Goal: Transaction & Acquisition: Purchase product/service

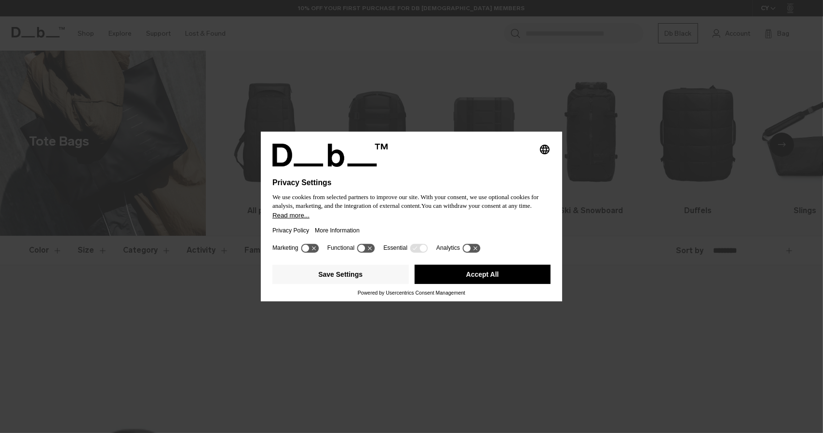
click at [469, 277] on button "Accept All" at bounding box center [483, 274] width 137 height 19
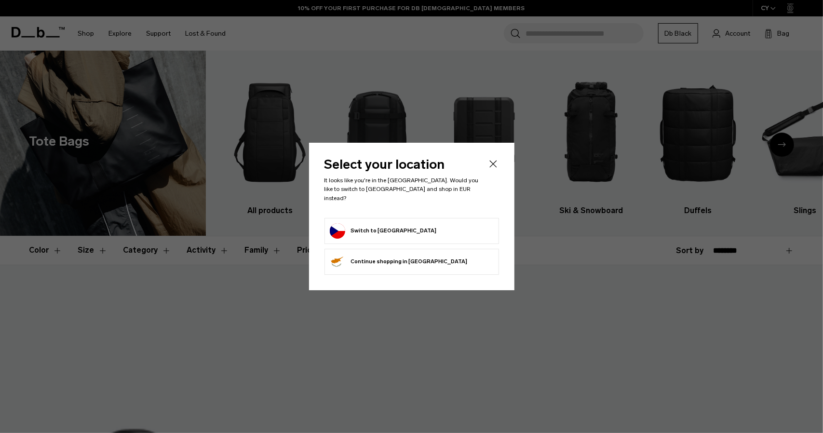
click at [374, 227] on button "Switch to Czechia" at bounding box center [383, 230] width 107 height 15
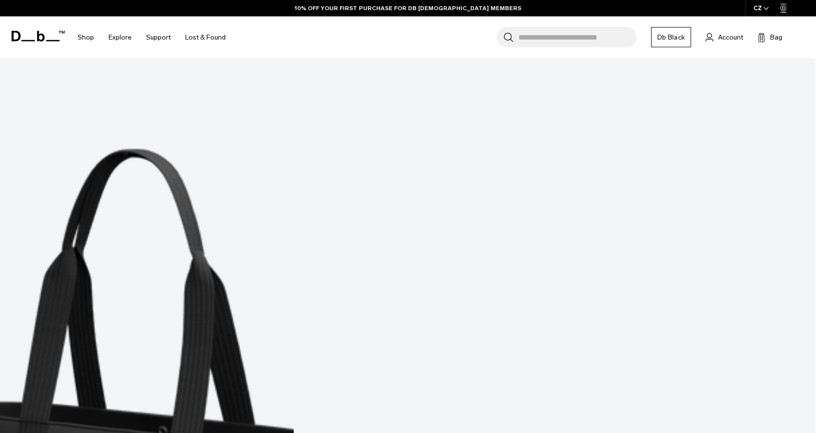
scroll to position [278, 0]
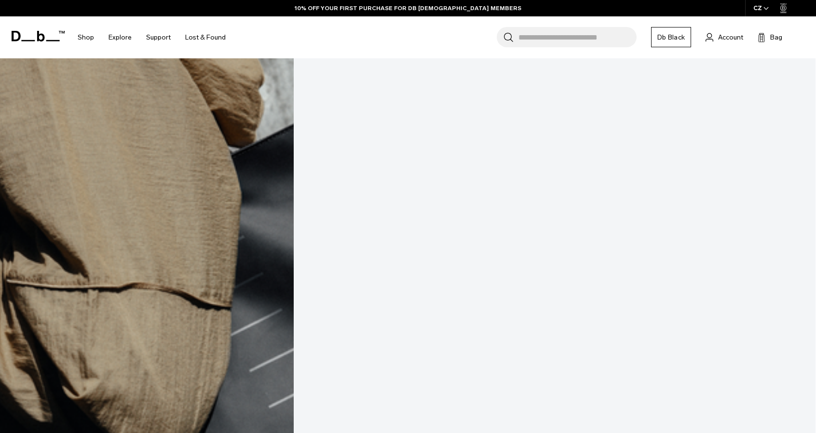
click at [82, 110] on link "Essential Tote 16L" at bounding box center [408, 439] width 816 height 906
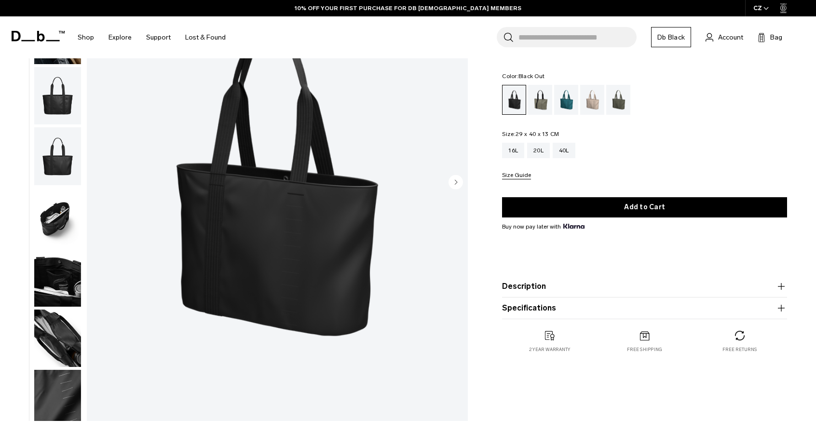
scroll to position [121, 0]
click at [457, 183] on circle "Next slide" at bounding box center [456, 181] width 14 height 14
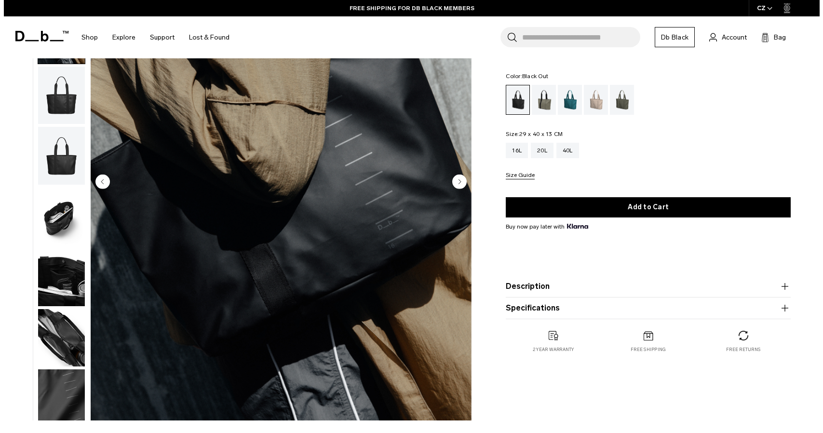
scroll to position [8, 0]
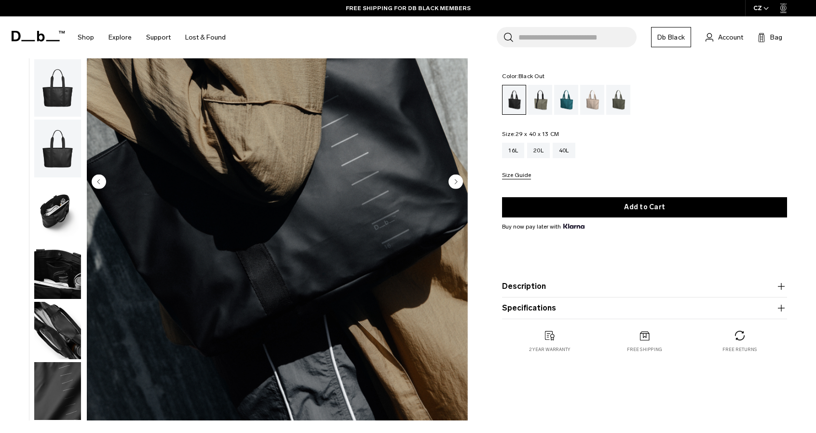
click at [457, 183] on circle "Next slide" at bounding box center [456, 181] width 14 height 14
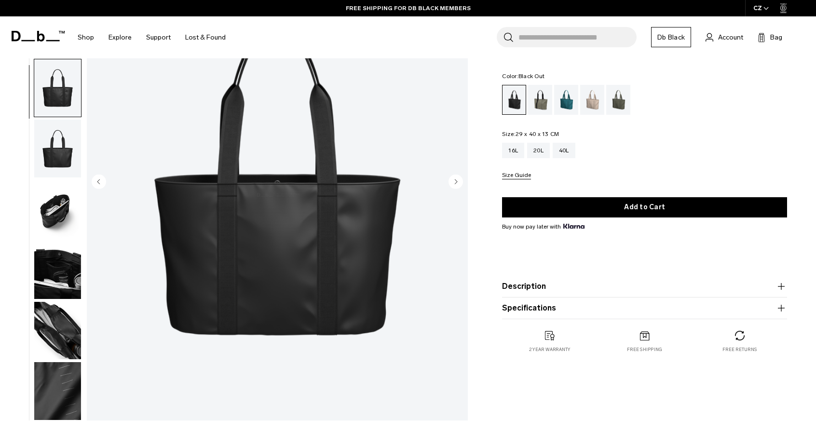
click at [457, 183] on circle "Next slide" at bounding box center [456, 181] width 14 height 14
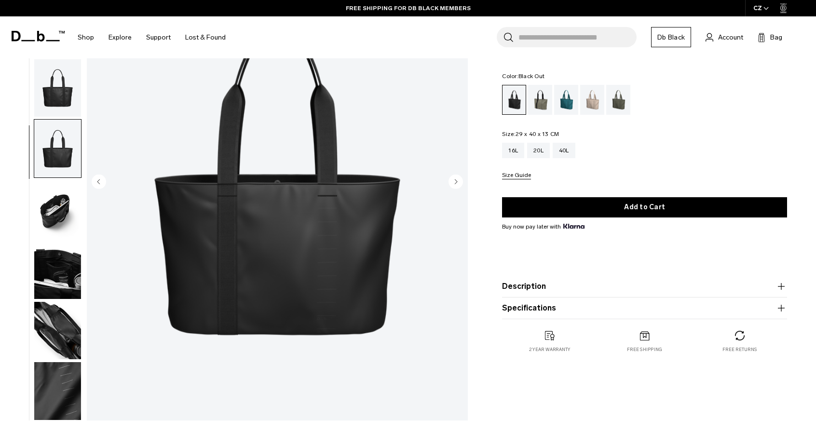
click at [457, 183] on circle "Next slide" at bounding box center [456, 181] width 14 height 14
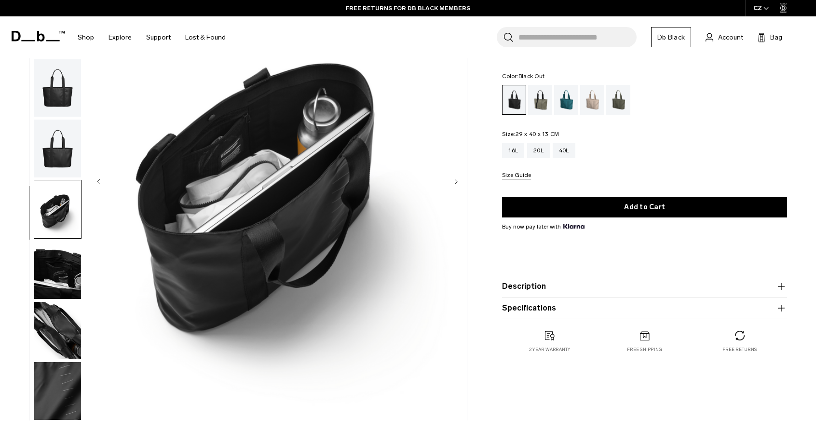
click at [457, 183] on circle "Next slide" at bounding box center [456, 181] width 14 height 14
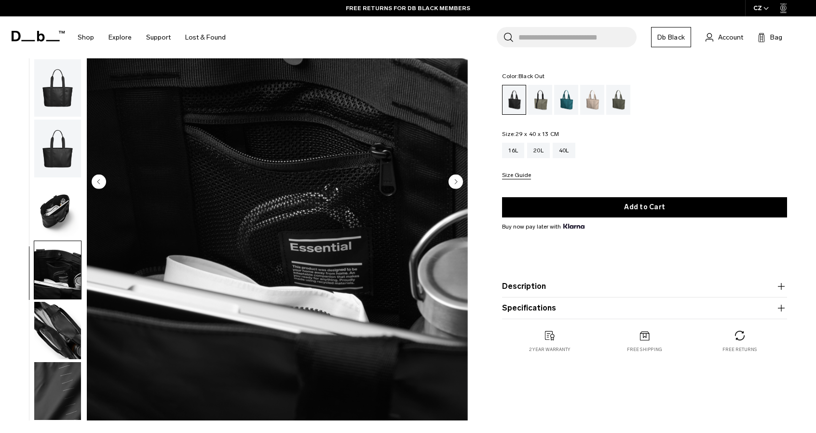
click at [457, 183] on circle "Next slide" at bounding box center [456, 181] width 14 height 14
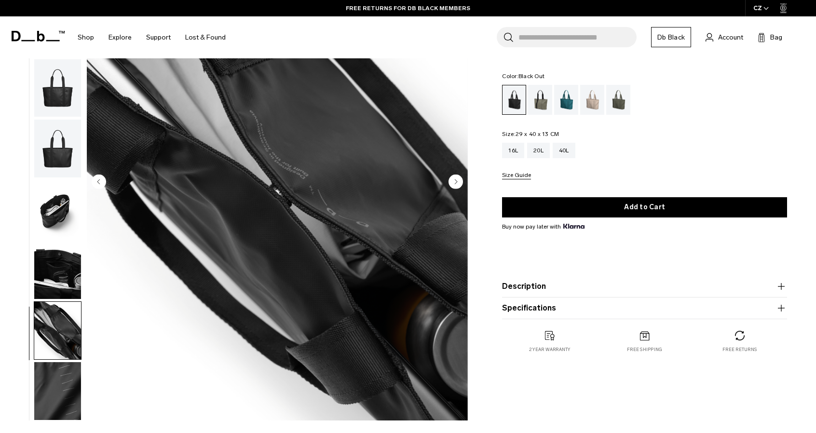
click at [457, 183] on circle "Next slide" at bounding box center [456, 181] width 14 height 14
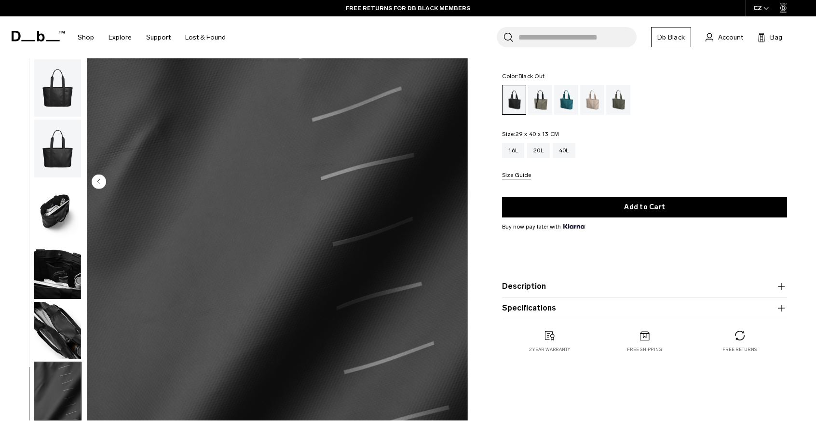
click at [457, 183] on img "8 / 8" at bounding box center [277, 183] width 381 height 476
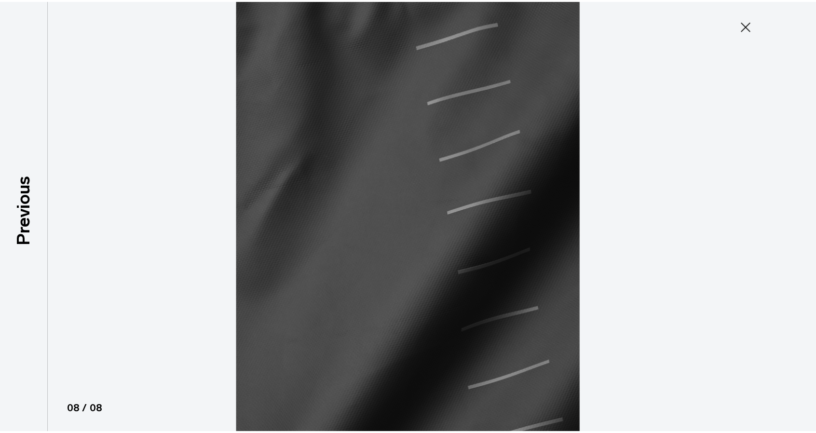
scroll to position [2, 0]
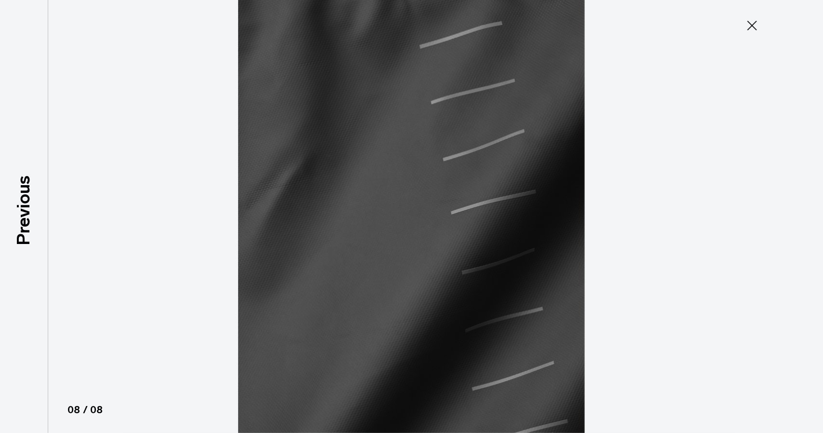
click at [750, 26] on icon at bounding box center [752, 25] width 15 height 15
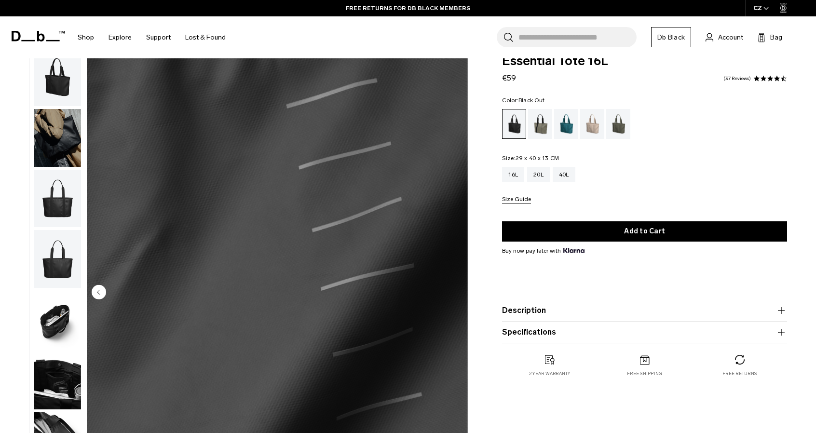
scroll to position [0, 0]
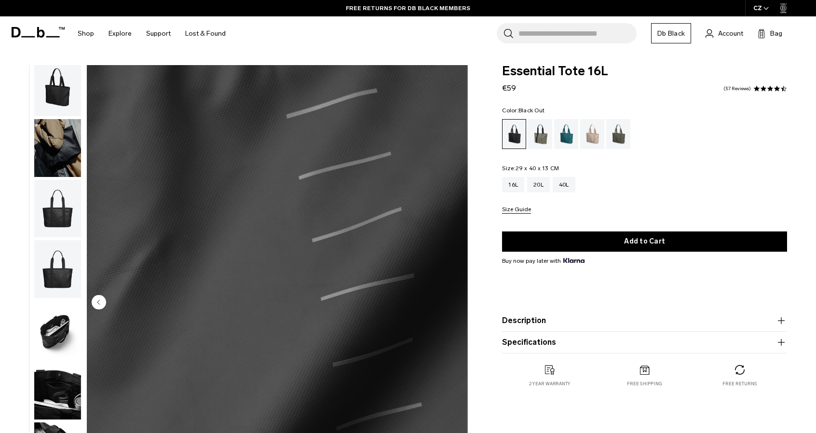
click at [59, 86] on img "button" at bounding box center [57, 87] width 47 height 58
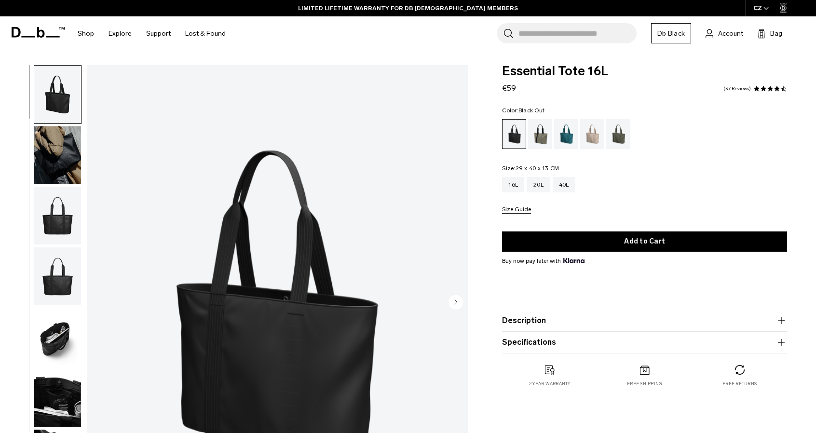
click at [508, 90] on span "€59" at bounding box center [509, 87] width 14 height 9
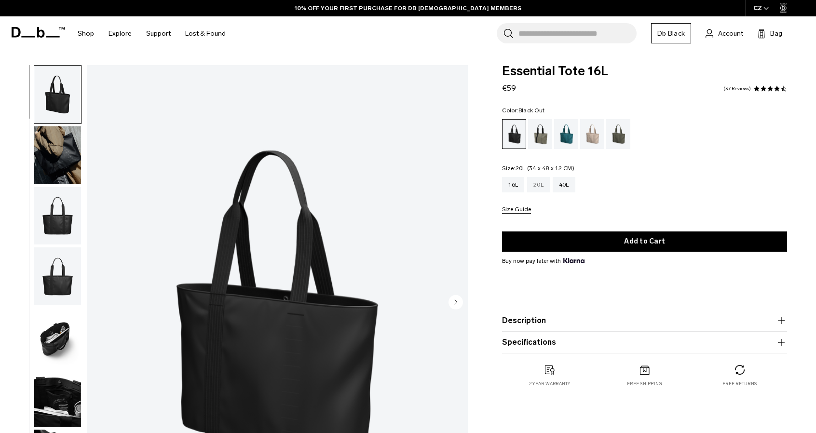
click at [540, 190] on div "20L" at bounding box center [538, 184] width 23 height 15
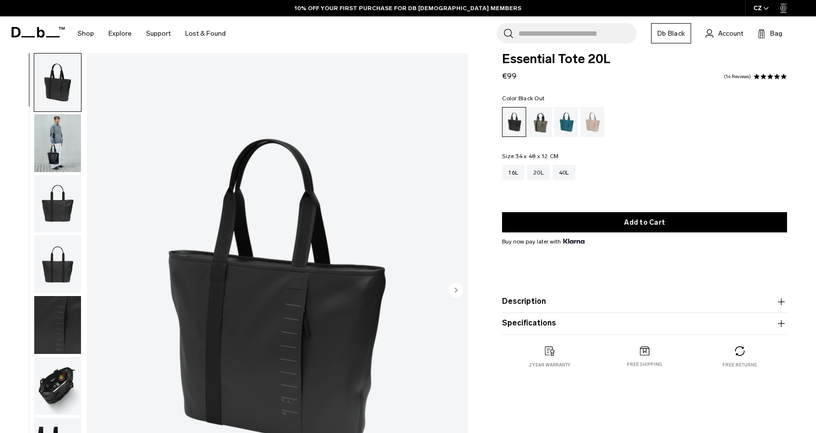
scroll to position [10, 0]
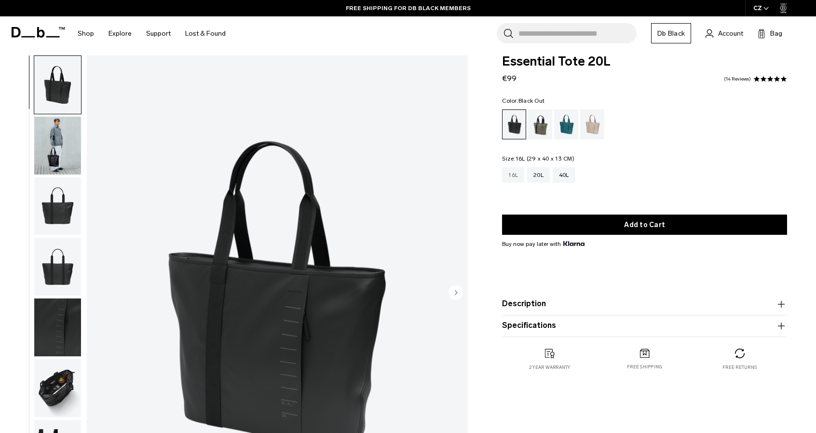
click at [511, 177] on div "16L" at bounding box center [513, 174] width 22 height 15
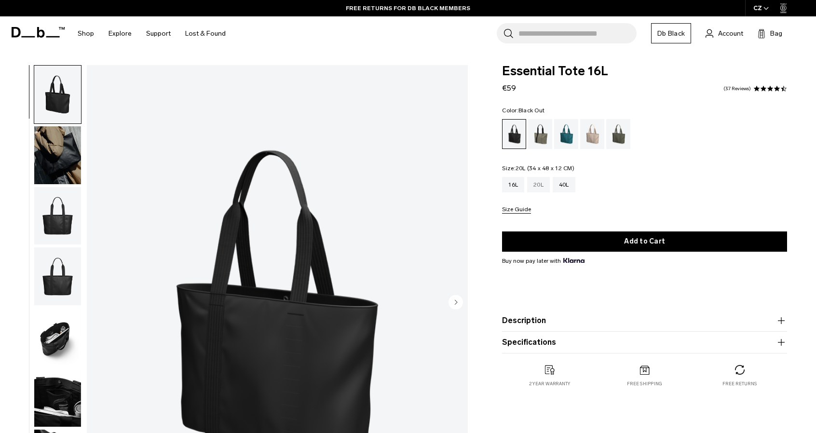
click at [536, 186] on div "20L" at bounding box center [538, 184] width 23 height 15
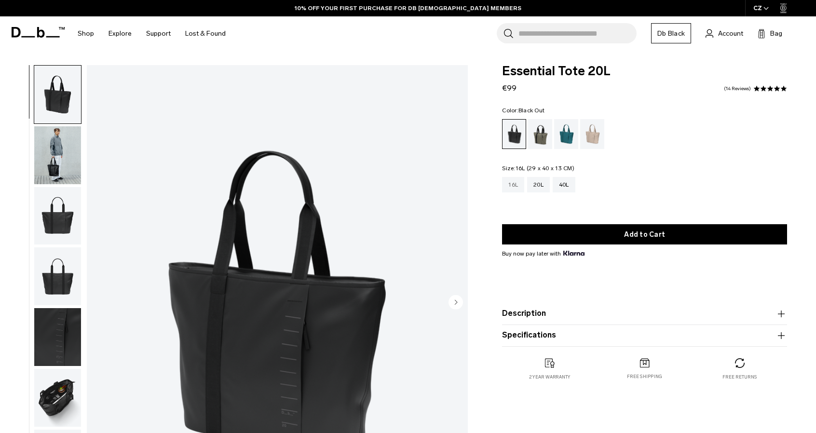
click at [511, 185] on div "16L" at bounding box center [513, 184] width 22 height 15
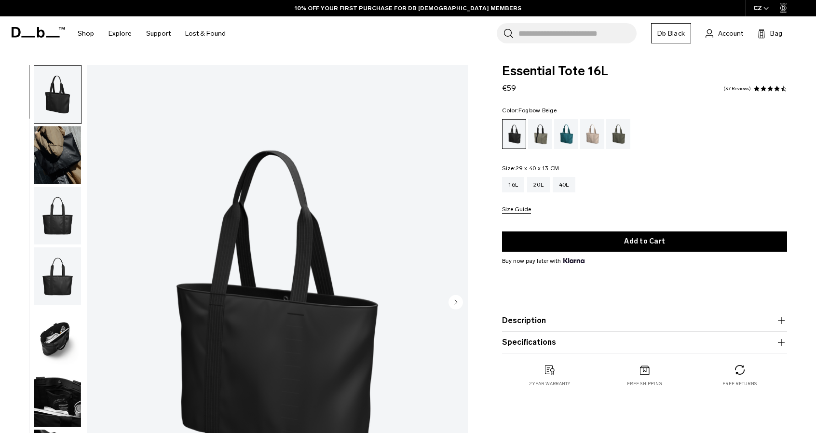
click at [596, 137] on div "Fogbow Beige" at bounding box center [592, 134] width 25 height 30
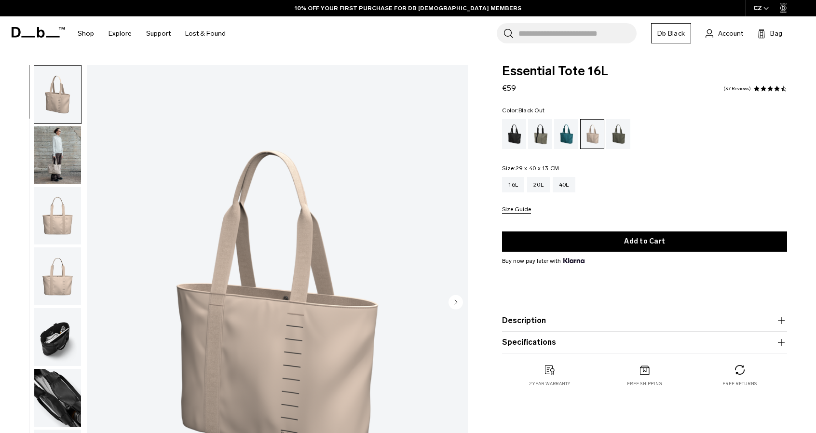
click at [517, 144] on div "Black Out" at bounding box center [514, 134] width 25 height 30
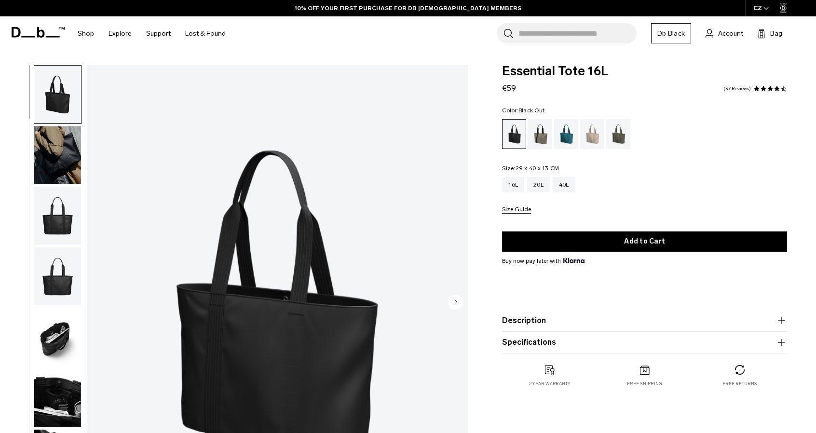
click at [256, 300] on img "1 / 8" at bounding box center [277, 303] width 381 height 476
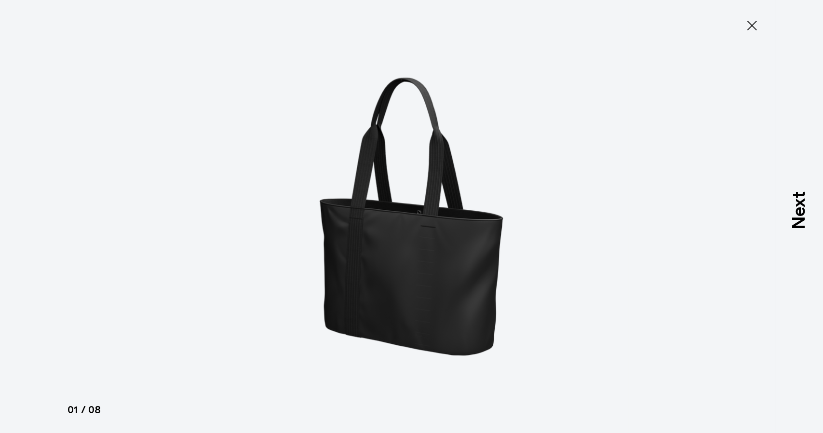
type button "Close"
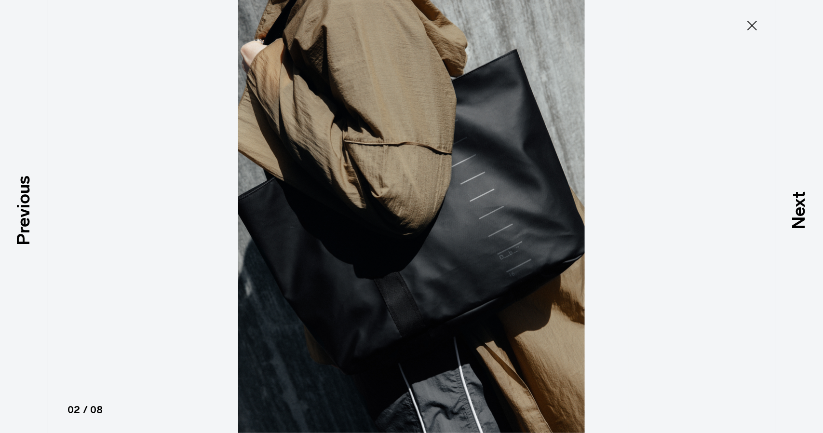
click at [748, 26] on icon at bounding box center [752, 25] width 15 height 15
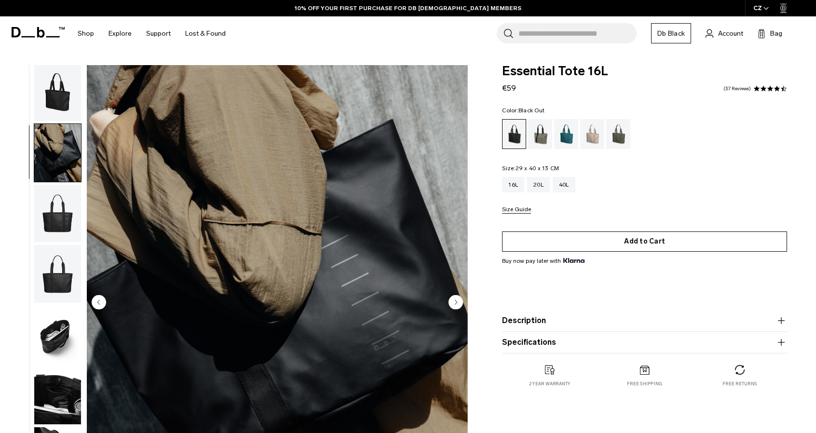
click at [632, 243] on button "Add to Cart" at bounding box center [644, 242] width 285 height 20
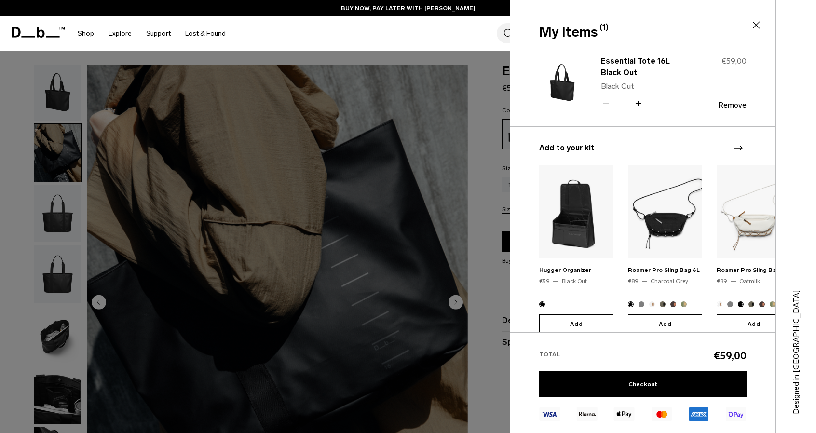
click at [742, 148] on icon "Next slide" at bounding box center [739, 148] width 8 height 5
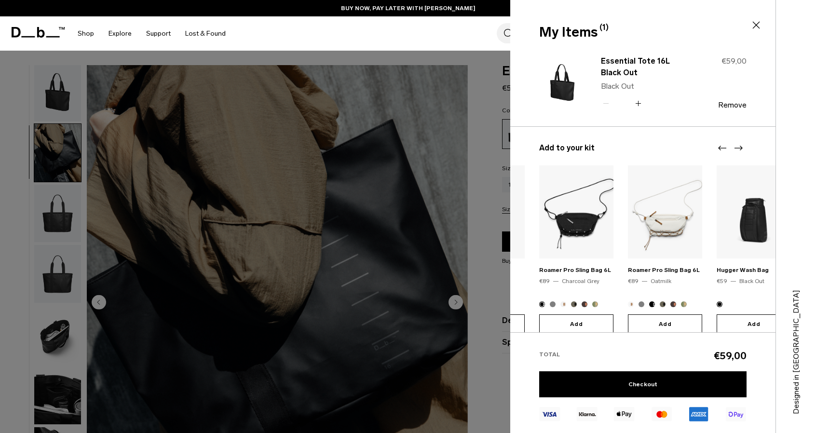
click at [742, 148] on icon "Next slide" at bounding box center [739, 148] width 8 height 5
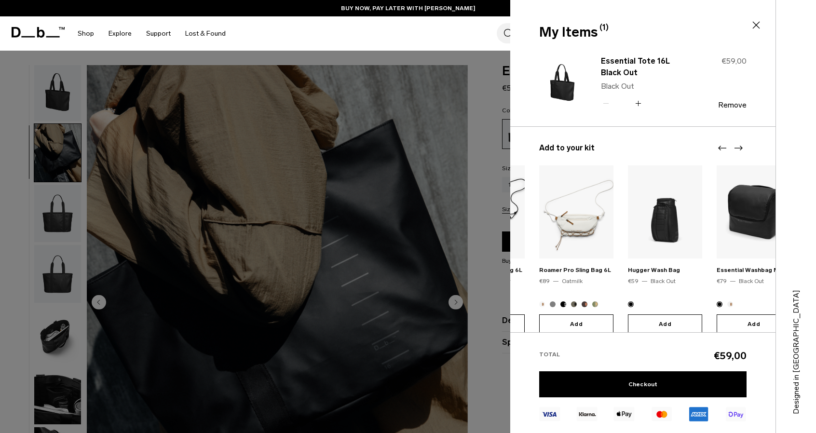
click at [742, 148] on icon "Next slide" at bounding box center [739, 148] width 8 height 5
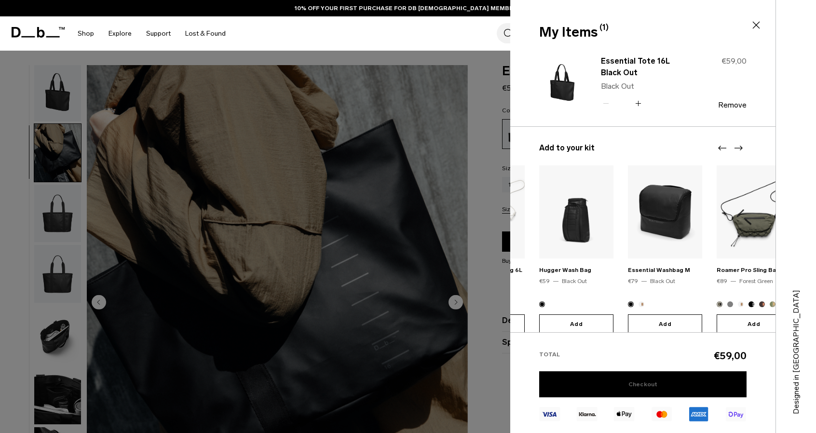
click at [656, 381] on link "Checkout" at bounding box center [642, 384] width 207 height 26
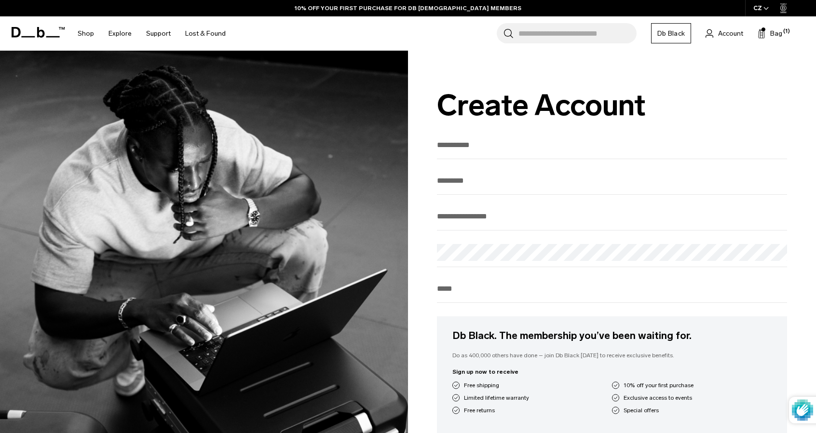
click at [461, 151] on input "First Name" at bounding box center [612, 145] width 350 height 16
click at [458, 143] on input "First Name" at bounding box center [612, 145] width 350 height 16
type input "********"
type input "*******"
type input "**********"
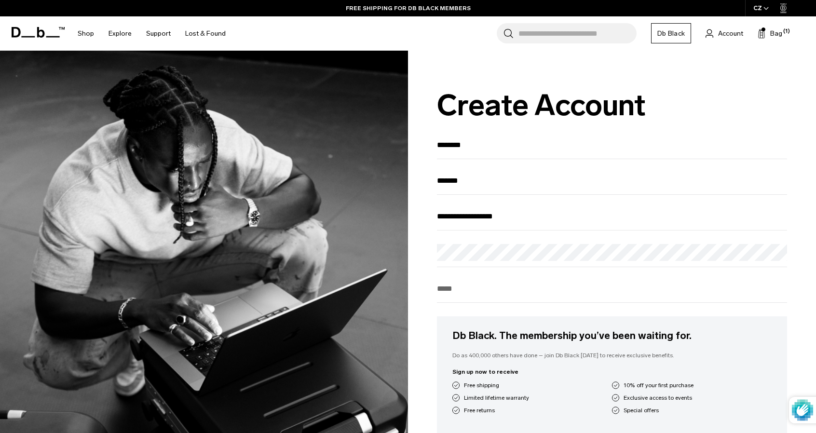
type input "*********"
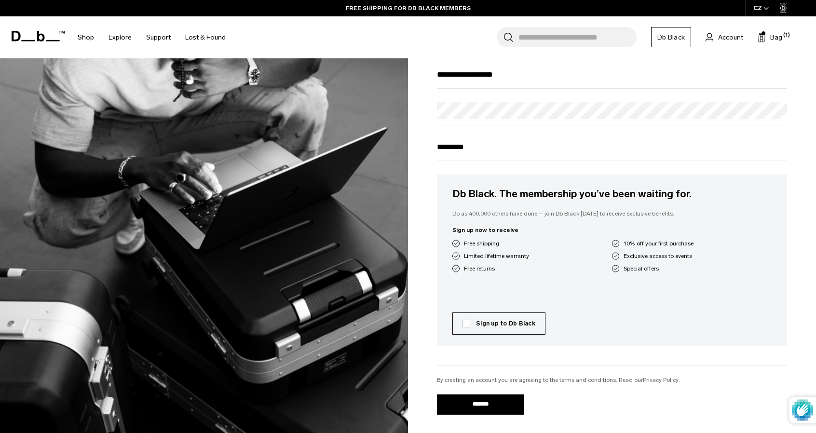
scroll to position [142, 0]
click at [464, 154] on input "*********" at bounding box center [612, 146] width 350 height 16
type input "**********"
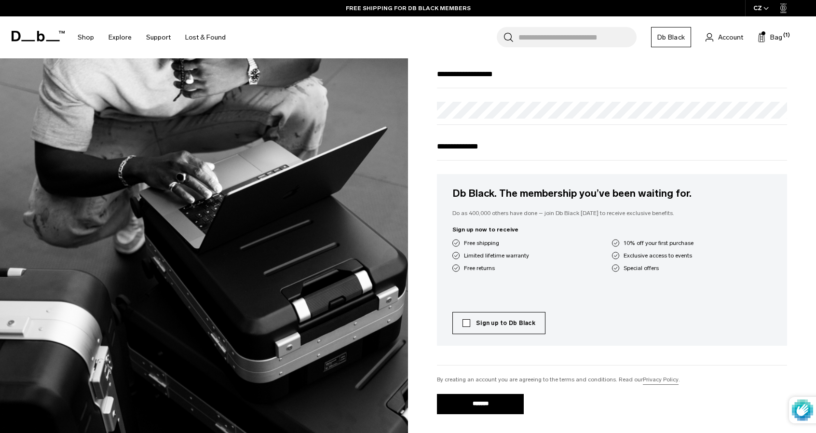
click at [472, 326] on label "Sign up to Db Black" at bounding box center [499, 323] width 73 height 9
click at [476, 408] on input "*******" at bounding box center [480, 404] width 87 height 20
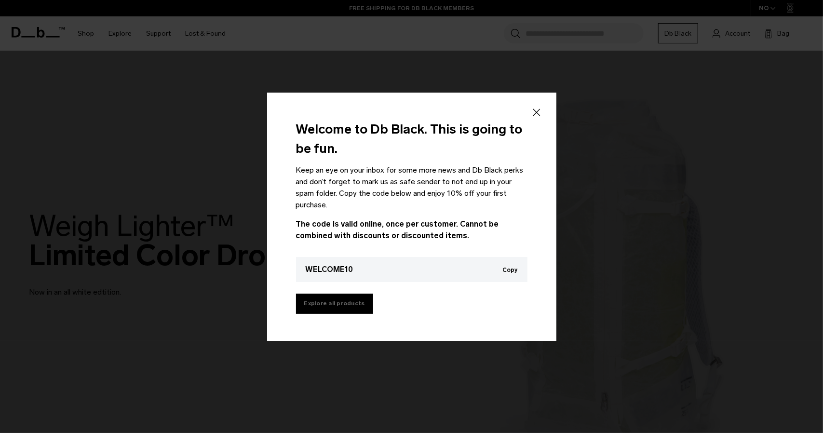
click at [333, 302] on link "Explore all products" at bounding box center [334, 304] width 77 height 20
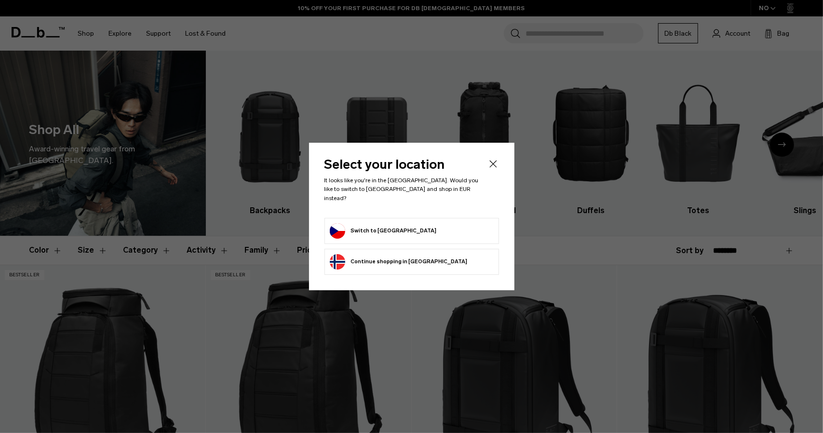
click at [380, 229] on button "Switch to Czechia" at bounding box center [383, 230] width 107 height 15
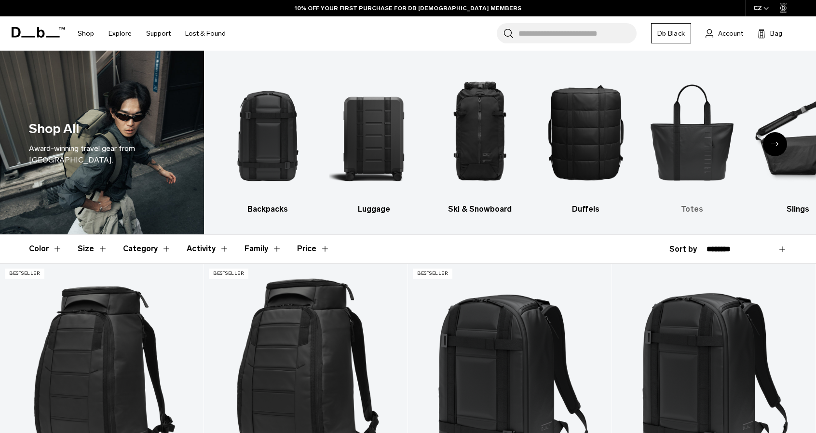
click at [689, 153] on img "5 / 10" at bounding box center [691, 132] width 89 height 134
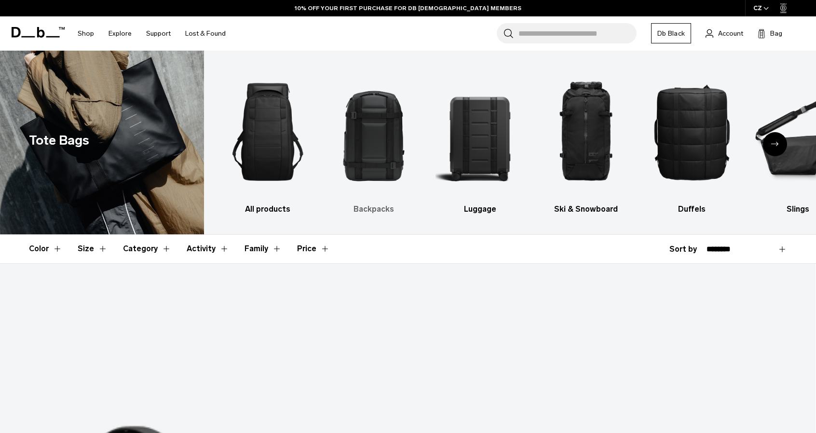
click at [374, 151] on img "2 / 10" at bounding box center [373, 132] width 89 height 134
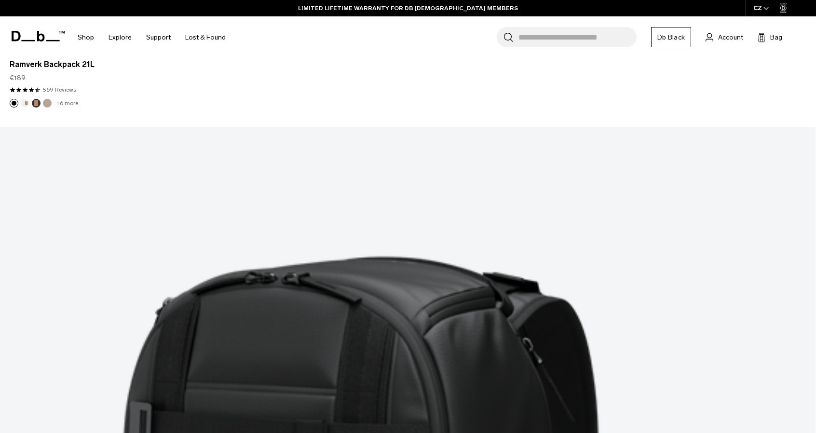
scroll to position [3085, 0]
